Goal: Transaction & Acquisition: Purchase product/service

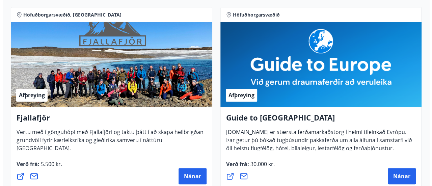
scroll to position [122, 0]
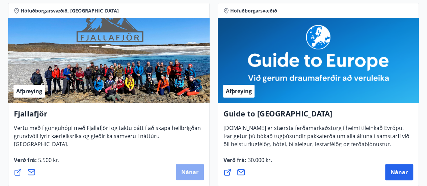
click at [188, 179] on button "Nánar" at bounding box center [190, 172] width 28 height 16
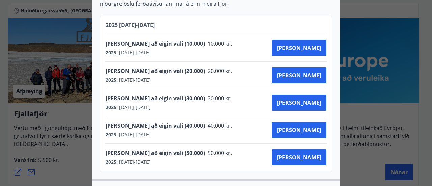
scroll to position [270, 0]
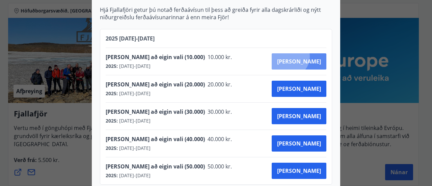
click at [312, 53] on button "[PERSON_NAME]" at bounding box center [298, 61] width 55 height 16
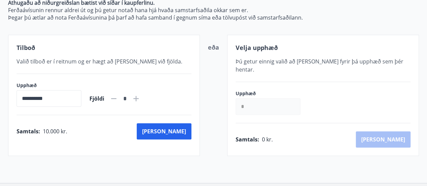
scroll to position [153, 0]
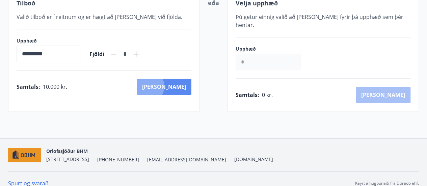
click at [178, 86] on button "[PERSON_NAME]" at bounding box center [164, 87] width 55 height 16
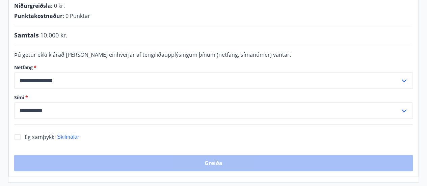
scroll to position [153, 0]
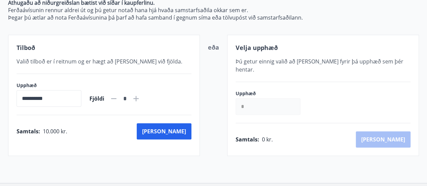
scroll to position [153, 0]
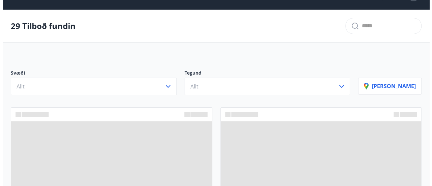
scroll to position [153, 0]
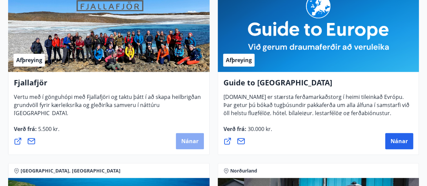
click at [188, 147] on button "Nánar" at bounding box center [190, 141] width 28 height 16
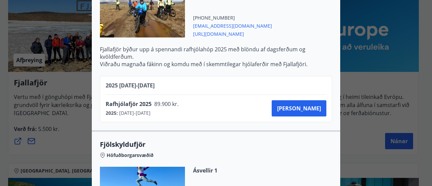
scroll to position [1315, 0]
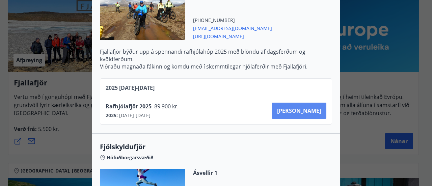
drag, startPoint x: 310, startPoint y: 97, endPoint x: 309, endPoint y: 104, distance: 6.8
click at [309, 104] on div "Rafhjólafjör 2025 89.900 kr. 2025 : [DATE] - [DATE] [PERSON_NAME]" at bounding box center [216, 110] width 221 height 27
click at [309, 107] on span "[PERSON_NAME]" at bounding box center [299, 110] width 44 height 7
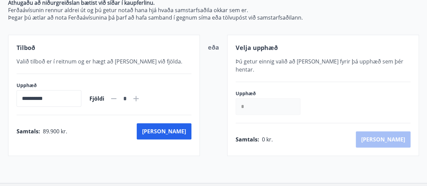
scroll to position [153, 0]
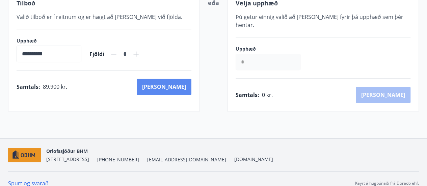
click at [174, 85] on button "[PERSON_NAME]" at bounding box center [164, 87] width 55 height 16
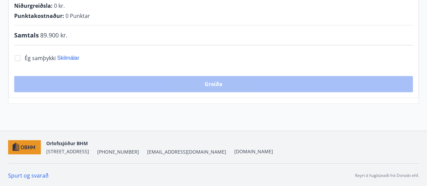
scroll to position [153, 0]
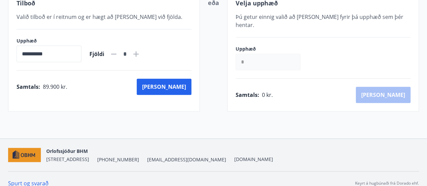
scroll to position [153, 0]
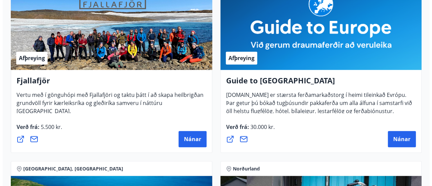
scroll to position [182, 0]
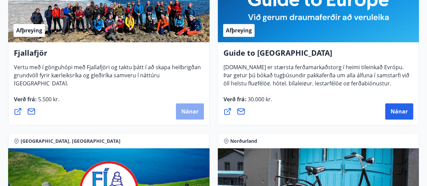
click at [192, 110] on span "Nánar" at bounding box center [189, 111] width 17 height 7
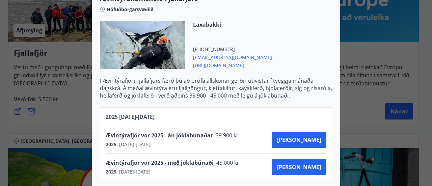
scroll to position [480, 0]
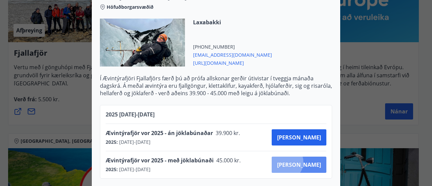
click at [308, 161] on span "[PERSON_NAME]" at bounding box center [299, 164] width 44 height 7
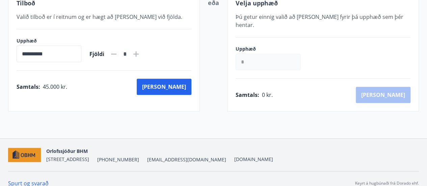
scroll to position [153, 0]
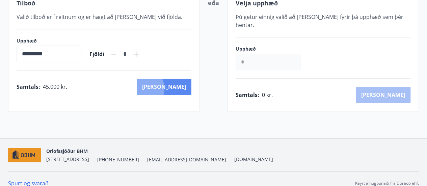
click at [173, 88] on button "[PERSON_NAME]" at bounding box center [164, 87] width 55 height 16
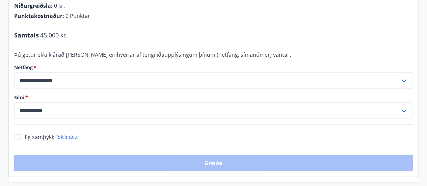
scroll to position [153, 0]
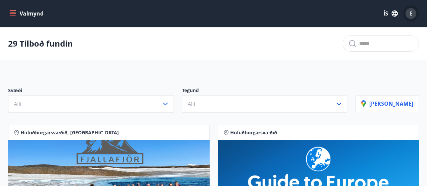
click at [411, 15] on span "E" at bounding box center [410, 13] width 3 height 7
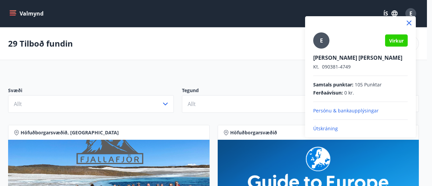
click at [330, 126] on p "Útskráning" at bounding box center [360, 128] width 94 height 7
